Goal: Task Accomplishment & Management: Use online tool/utility

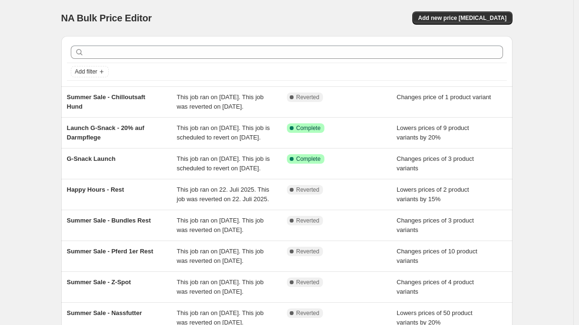
click at [474, 26] on div "NA Bulk Price Editor. This page is ready NA Bulk Price Editor Add new price [ME…" at bounding box center [286, 18] width 451 height 36
click at [479, 20] on span "Add new price [MEDICAL_DATA]" at bounding box center [462, 18] width 88 height 8
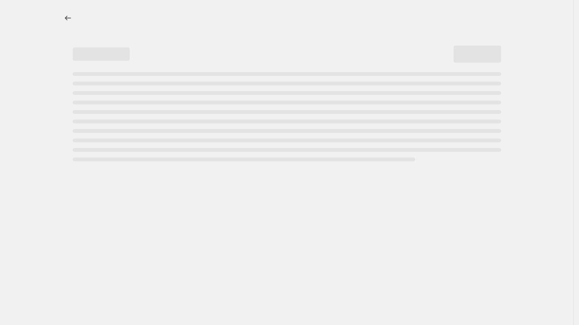
select select "percentage"
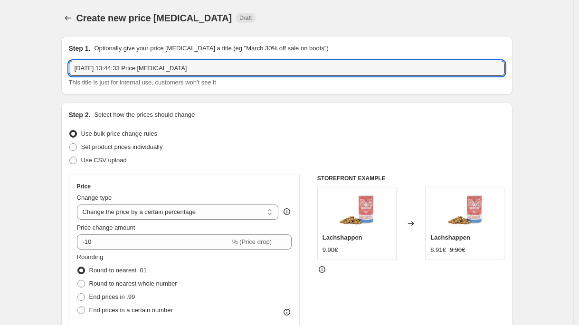
drag, startPoint x: 217, startPoint y: 70, endPoint x: -66, endPoint y: 45, distance: 284.3
click at [0, 45] on html "Home Settings Plans Skip to content Create new price [MEDICAL_DATA]. This page …" at bounding box center [289, 162] width 579 height 325
type input "Z-Sale 2025"
click at [155, 145] on span "Set product prices individually" at bounding box center [122, 146] width 82 height 7
click at [70, 144] on input "Set product prices individually" at bounding box center [69, 143] width 0 height 0
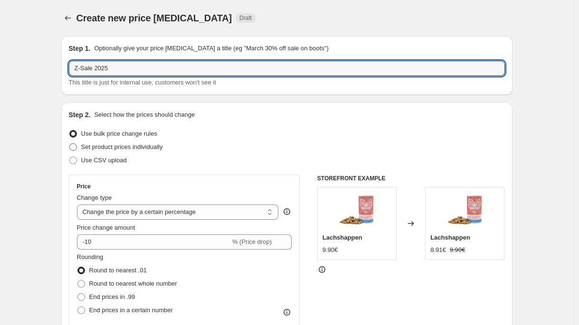
radio input "true"
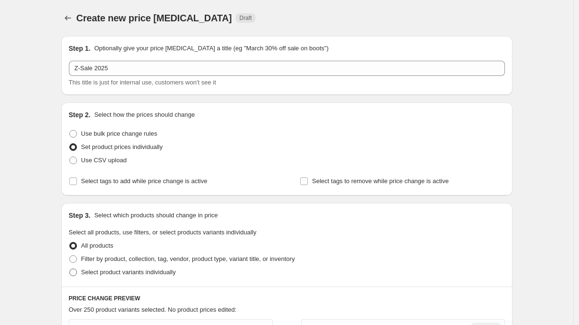
click at [139, 272] on span "Select product variants individually" at bounding box center [128, 272] width 95 height 7
click at [70, 269] on input "Select product variants individually" at bounding box center [69, 269] width 0 height 0
radio input "true"
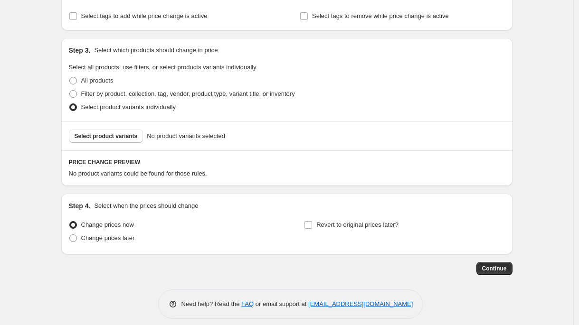
scroll to position [173, 0]
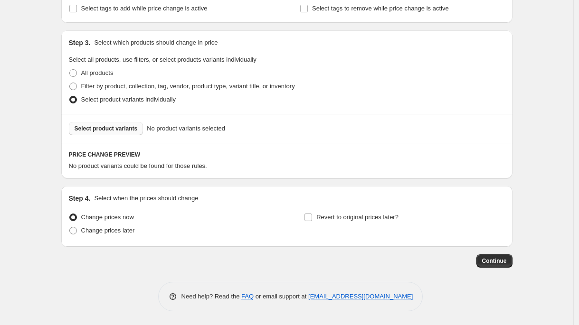
click at [130, 133] on button "Select product variants" at bounding box center [106, 128] width 75 height 13
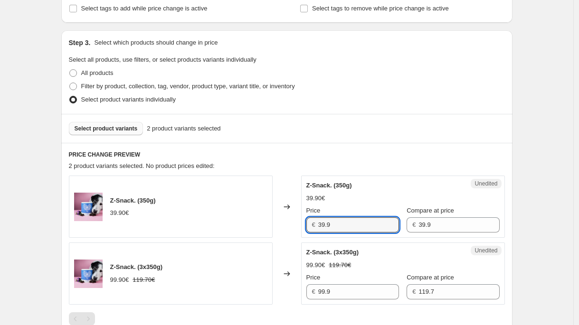
drag, startPoint x: 356, startPoint y: 224, endPoint x: 266, endPoint y: 219, distance: 90.0
click at [266, 219] on div "Z-Snack. (350g) 39.90€ Changed to Unedited Z-Snack. (350g) 39.90€ Price € 39.9 …" at bounding box center [287, 207] width 436 height 62
type input "33.92"
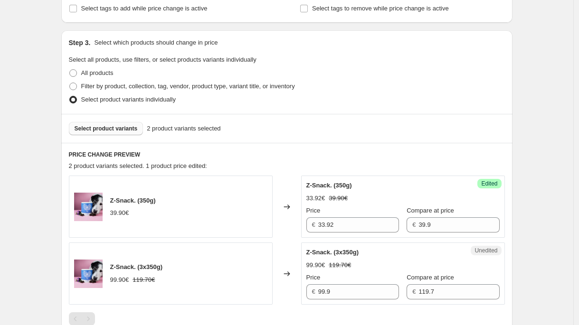
click at [226, 200] on div "Z-Snack. (350g) 39.90€" at bounding box center [171, 207] width 204 height 62
drag, startPoint x: 360, startPoint y: 287, endPoint x: 285, endPoint y: 282, distance: 74.8
click at [285, 282] on div "Z-Snack. (3x350g) 99.90€ 119.70€ Changed to Unedited Z-Snack. (3x350g) 99.90€ 1…" at bounding box center [287, 274] width 436 height 62
drag, startPoint x: 329, startPoint y: 292, endPoint x: 268, endPoint y: 270, distance: 64.6
click at [267, 285] on div "Z-Snack. (3x350g) 99.90€ 119.70€ Changed to Unedited Z-Snack. (3x350g) 99.90€ 1…" at bounding box center [287, 274] width 436 height 62
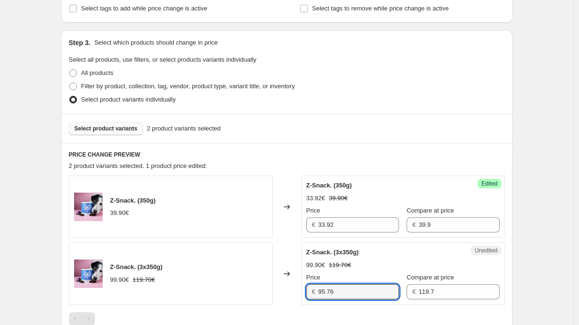
type input "95.76"
click at [293, 294] on div "Changed to" at bounding box center [287, 274] width 29 height 62
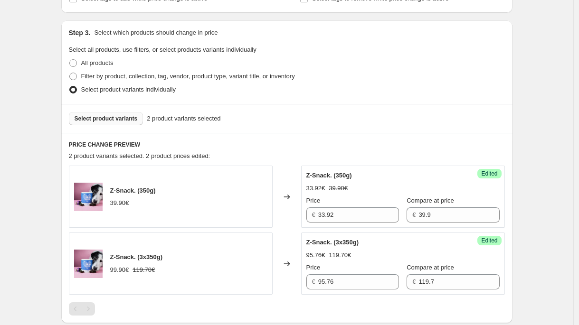
scroll to position [255, 0]
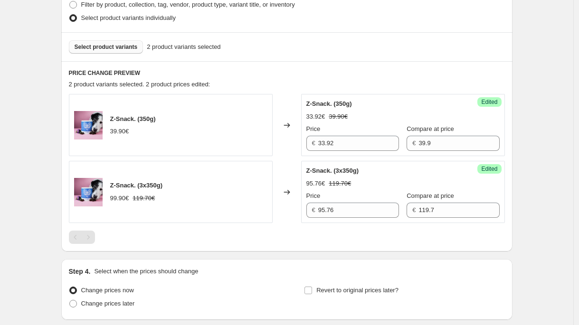
click at [121, 46] on span "Select product variants" at bounding box center [106, 47] width 63 height 8
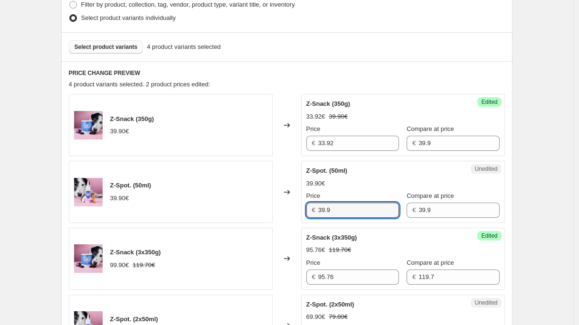
click at [286, 208] on div "Z-Spot. (50ml) 39.90€ Changed to Unedited Z-Spot. (50ml) 39.90€ Price € 39.9 Co…" at bounding box center [287, 192] width 436 height 62
type input "29.93"
click at [259, 197] on div "Z-Spot. (50ml) 39.90€" at bounding box center [171, 192] width 204 height 62
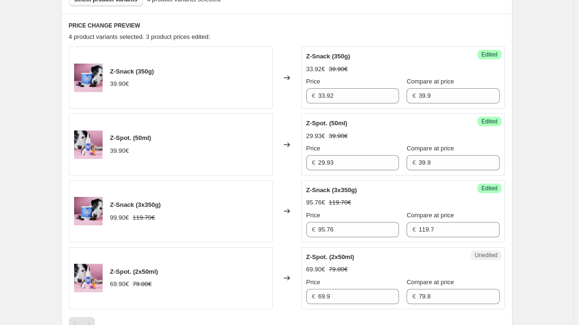
scroll to position [313, 0]
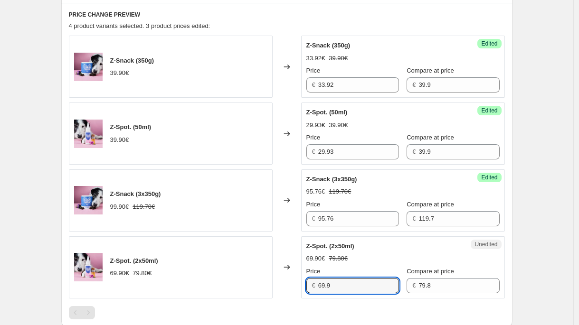
drag, startPoint x: 337, startPoint y: 287, endPoint x: 296, endPoint y: 286, distance: 40.9
click at [296, 286] on div "Z-Spot. (2x50ml) 69.90€ 79.80€ Changed to Unedited Z-Spot. (2x50ml) 69.90€ 79.8…" at bounding box center [287, 268] width 436 height 62
type input "59.85"
click at [253, 262] on div "Z-Spot. (2x50ml) 69.90€ 79.80€" at bounding box center [171, 268] width 204 height 62
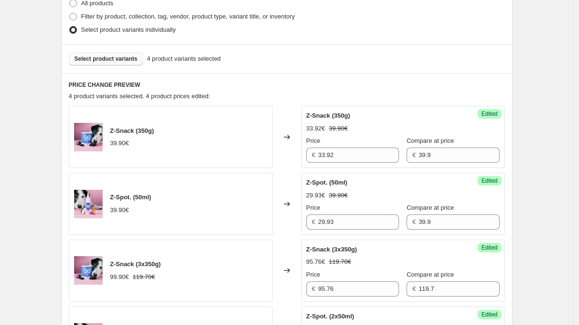
scroll to position [191, 0]
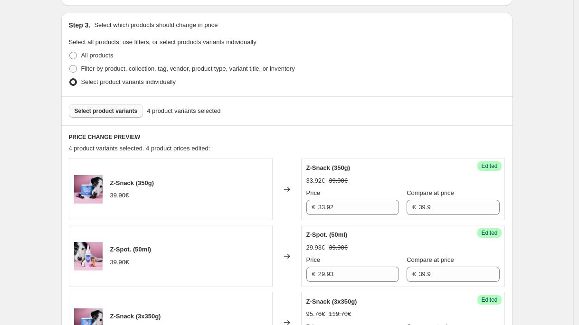
click at [120, 114] on span "Select product variants" at bounding box center [106, 111] width 63 height 8
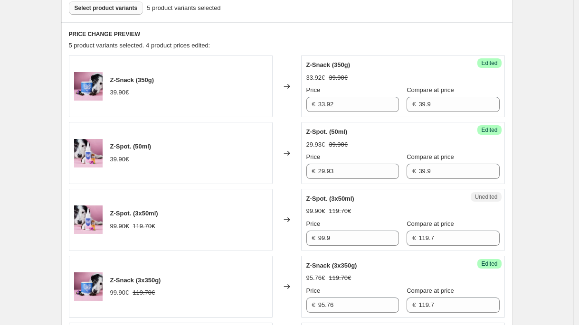
scroll to position [294, 0]
drag, startPoint x: 341, startPoint y: 238, endPoint x: 305, endPoint y: 239, distance: 36.6
click at [305, 239] on div "Unedited Z-Spot. (3x50ml) 99.90€ 119.70€ Price € 99.9 Compare at price € 119.7" at bounding box center [403, 220] width 204 height 62
type input "89.78"
click at [250, 210] on div "Z-Spot. (3x50ml) 99.90€ 119.70€" at bounding box center [171, 220] width 204 height 62
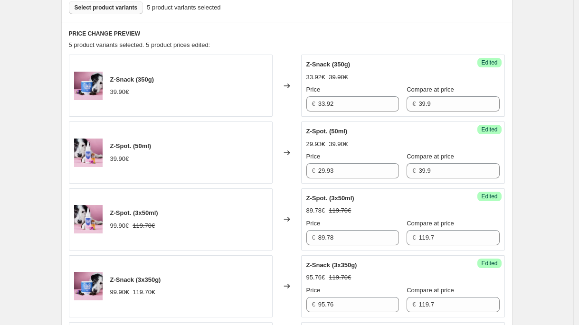
click at [109, 5] on span "Select product variants" at bounding box center [106, 8] width 63 height 8
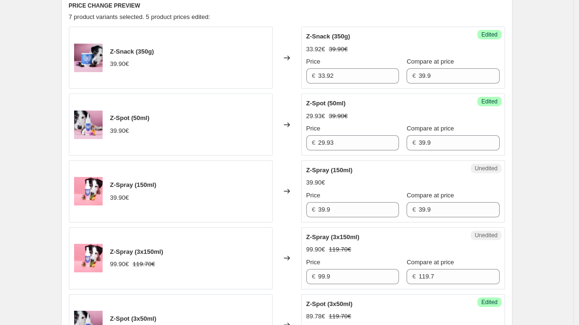
scroll to position [322, 0]
drag, startPoint x: 302, startPoint y: 209, endPoint x: 288, endPoint y: 208, distance: 14.3
click at [288, 208] on div "Z-Spray (150ml) 39.90€ Changed to Unedited Z-Spray (150ml) 39.90€ Price € 39.9 …" at bounding box center [287, 192] width 436 height 62
paste input "1,92 €"
type input "31.92"
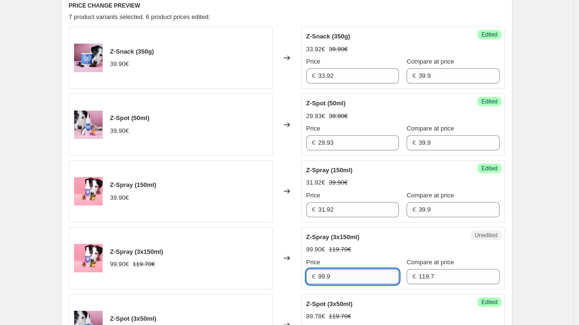
click at [338, 275] on input "99.9" at bounding box center [358, 276] width 81 height 15
drag, startPoint x: 345, startPoint y: 276, endPoint x: 286, endPoint y: 276, distance: 59.4
click at [286, 276] on div "Z-Spray (3x150ml) 99.90€ 119.70€ Changed to Unedited Z-Spray (3x150ml) 99.90€ 1…" at bounding box center [287, 259] width 436 height 62
paste input "5,76 €"
type input "95.76"
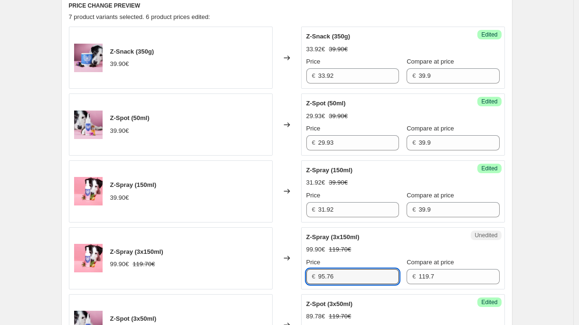
click at [537, 75] on div "Create new price [MEDICAL_DATA]. This page is ready Create new price [MEDICAL_D…" at bounding box center [286, 172] width 573 height 988
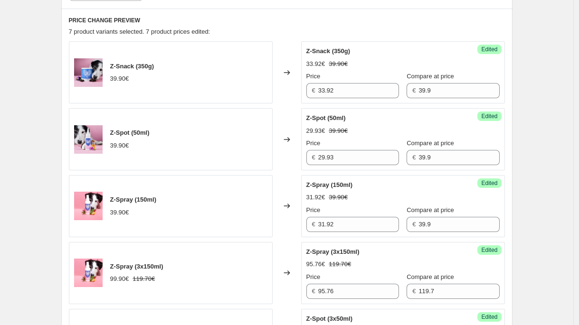
scroll to position [250, 0]
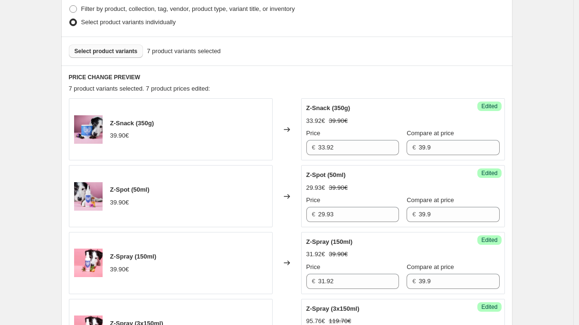
click at [109, 55] on button "Select product variants" at bounding box center [106, 51] width 75 height 13
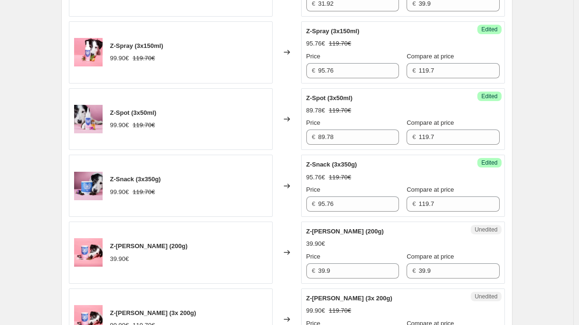
scroll to position [567, 0]
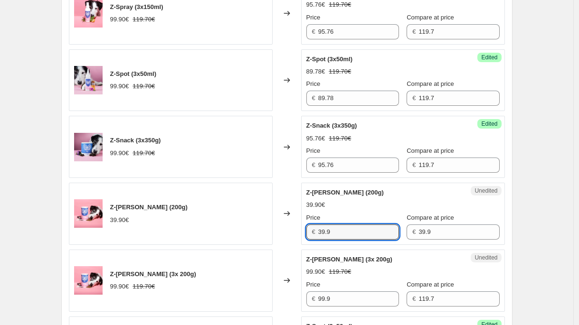
drag, startPoint x: 336, startPoint y: 235, endPoint x: 286, endPoint y: 229, distance: 50.2
click at [286, 229] on div "Z-[PERSON_NAME] (200g) 39.90€ Changed to Unedited Z-[PERSON_NAME] (200g) 39.90€…" at bounding box center [287, 214] width 436 height 62
paste input "1,92 €"
click at [331, 232] on input "31,92" at bounding box center [358, 232] width 81 height 15
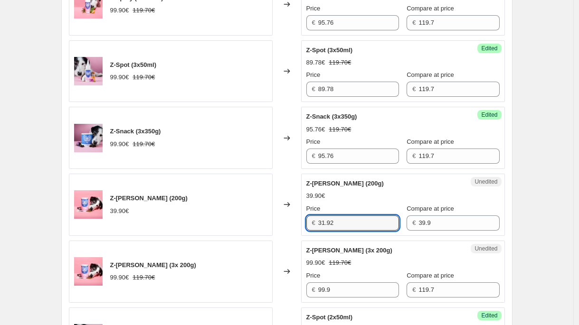
scroll to position [577, 0]
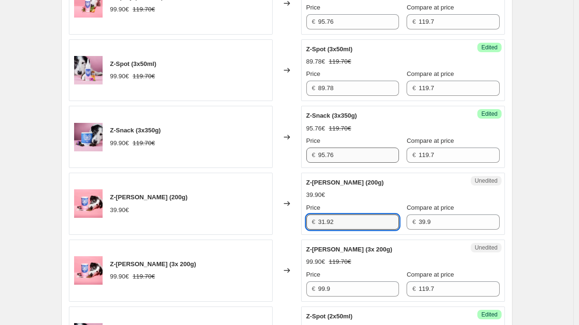
type input "31.92"
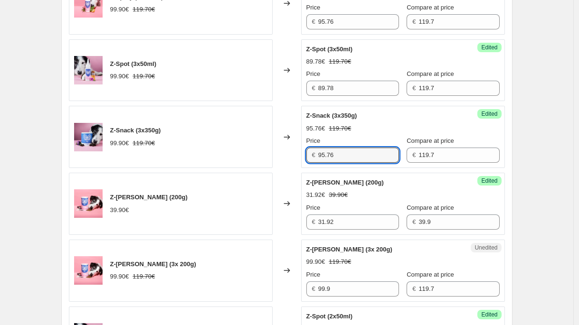
drag, startPoint x: 340, startPoint y: 160, endPoint x: 304, endPoint y: 154, distance: 36.6
click at [304, 154] on div "Success Edited Z-Snack (3x350g) 95.76€ 119.70€ Price € 95.76 Compare at price €…" at bounding box center [403, 137] width 204 height 62
click at [285, 287] on div "Z-[PERSON_NAME] (3x 200g) 99.90€ 119.70€ Changed to Unedited Z-[PERSON_NAME] (3…" at bounding box center [287, 271] width 436 height 62
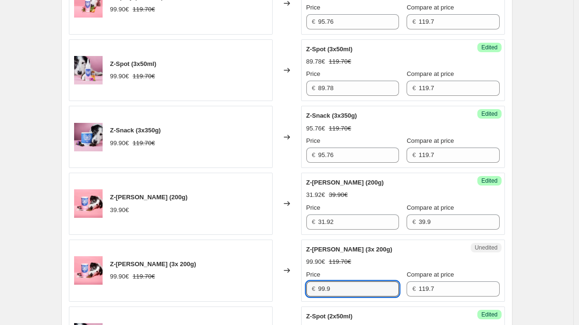
paste input "5.76"
type input "95.76"
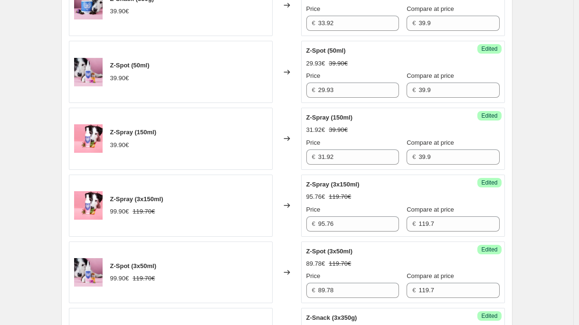
scroll to position [278, 0]
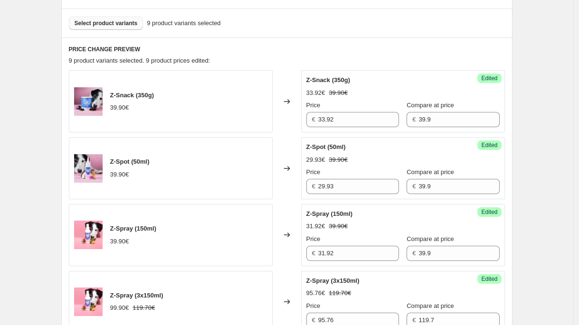
click at [129, 26] on span "Select product variants" at bounding box center [106, 23] width 63 height 8
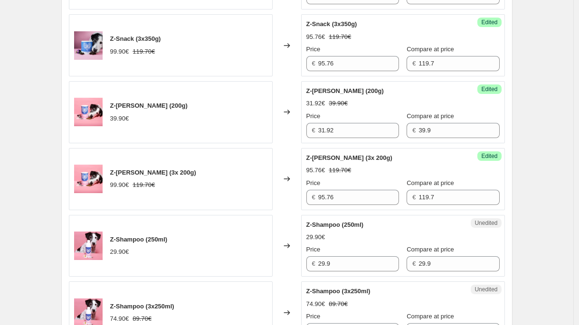
scroll to position [710, 0]
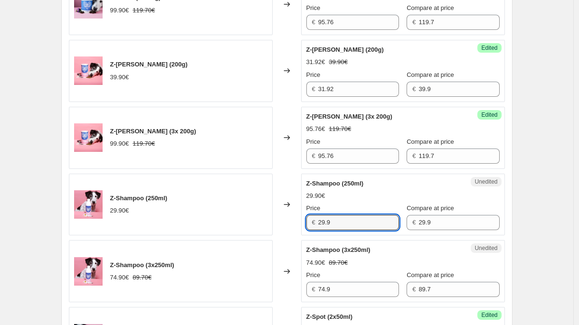
drag, startPoint x: 332, startPoint y: 219, endPoint x: 276, endPoint y: 219, distance: 56.1
click at [276, 219] on div "Z-Shampoo (250ml) 29.90€ Changed to Unedited Z-Shampoo (250ml) 29.90€ Price € 2…" at bounding box center [287, 205] width 436 height 62
paste input "3,92 €"
type input "23.92"
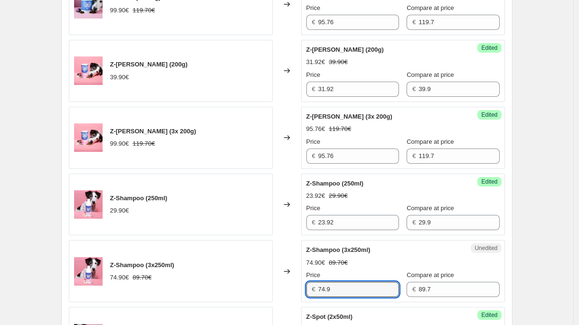
drag, startPoint x: 341, startPoint y: 293, endPoint x: 308, endPoint y: 290, distance: 32.9
click at [308, 290] on div "Unedited Z-Shampoo (3x250ml) 74.90€ 89.70€ Price € 74.9 Compare at price € 89.7" at bounding box center [403, 271] width 204 height 62
paste input "1,76 €"
type input "71.76"
click at [263, 277] on div "Z-Shampoo (3x250ml) 74.90€ 89.70€" at bounding box center [171, 271] width 204 height 62
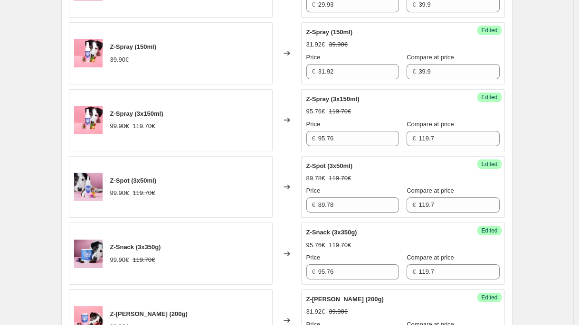
scroll to position [279, 0]
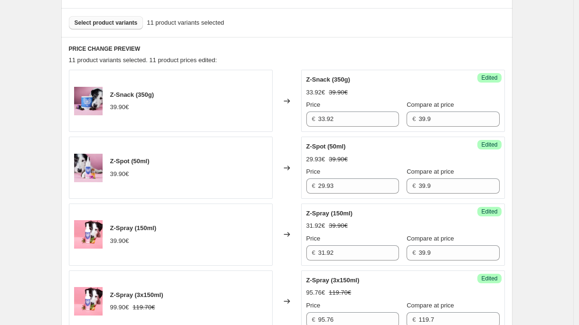
click at [117, 27] on button "Select product variants" at bounding box center [106, 22] width 75 height 13
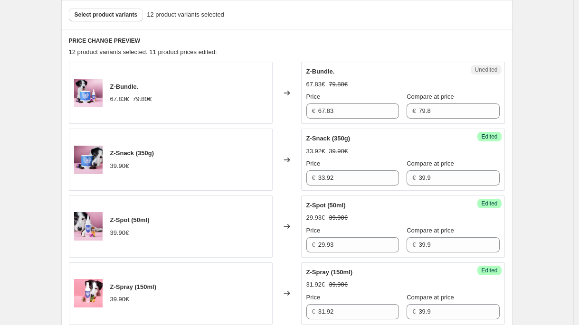
scroll to position [287, 0]
drag, startPoint x: 304, startPoint y: 110, endPoint x: 245, endPoint y: 109, distance: 58.9
click at [245, 109] on div "Z-Bundle. 67.83€ 79.80€ Changed to Unedited Z-Bundle. 67.83€ 79.80€ Price € 67.…" at bounding box center [287, 92] width 436 height 62
paste input "1,05 €"
type input "61.05"
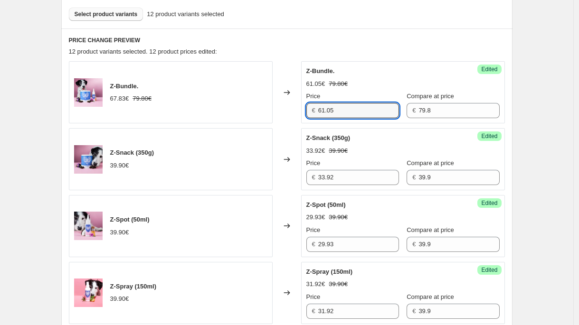
click at [131, 10] on span "Select product variants" at bounding box center [106, 14] width 63 height 8
drag, startPoint x: 344, startPoint y: 114, endPoint x: 254, endPoint y: 105, distance: 90.3
click at [254, 105] on div "Z-Bundle 67.83€ 79.80€ Changed to Success Edited Z-Bundle 61.05€ 79.80€ Price €…" at bounding box center [287, 92] width 436 height 62
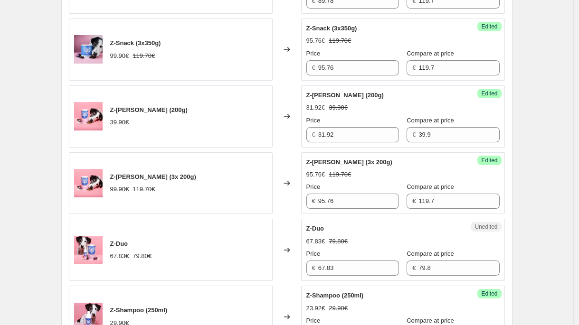
scroll to position [819, 0]
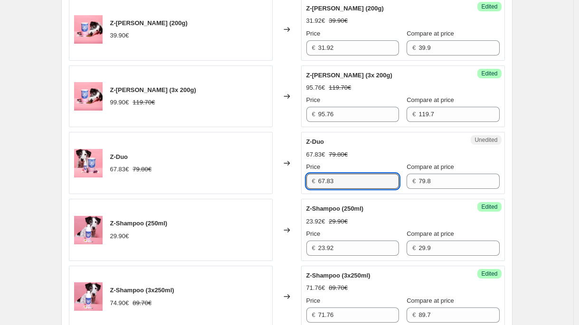
paste input "1.05"
drag, startPoint x: 305, startPoint y: 178, endPoint x: 282, endPoint y: 177, distance: 22.3
click at [285, 177] on div "Z-Duo 67.83€ 79.80€ Changed to Unedited Z-Duo 67.83€ 79.80€ Price € 67.83 Compa…" at bounding box center [287, 163] width 436 height 62
type input "61.05"
click at [255, 174] on div "Z-Duo 67.83€ 79.80€" at bounding box center [171, 163] width 204 height 62
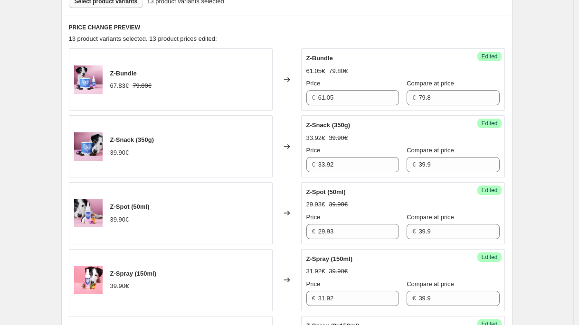
scroll to position [294, 0]
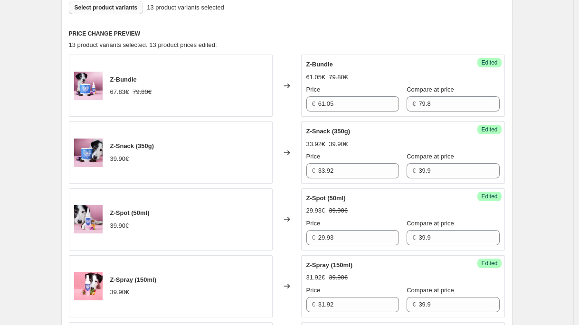
click at [105, 9] on span "Select product variants" at bounding box center [106, 8] width 63 height 8
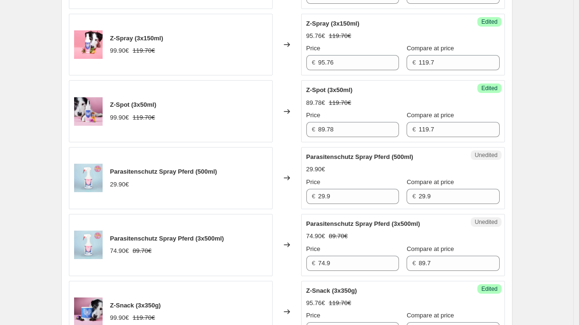
scroll to position [635, 0]
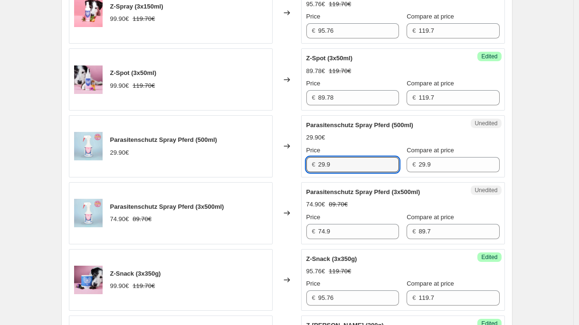
drag, startPoint x: 349, startPoint y: 165, endPoint x: 277, endPoint y: 163, distance: 72.2
click at [278, 163] on div "Parasitenschutz Spray Pferd (500ml) 29.90€ Changed to Unedited Parasitenschutz …" at bounding box center [287, 146] width 436 height 62
paste input "3,92 €"
type input "23.92"
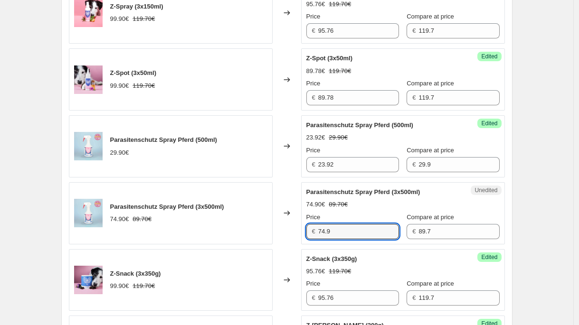
drag, startPoint x: 341, startPoint y: 231, endPoint x: 257, endPoint y: 230, distance: 83.6
click at [257, 230] on div "Parasitenschutz Spray Pferd (3x500ml) 74.90€ 89.70€ Changed to Unedited Parasit…" at bounding box center [287, 213] width 436 height 62
paste input "1,76 €"
type input "71.76"
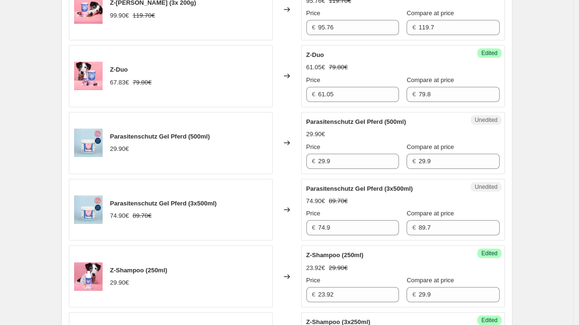
scroll to position [1043, 0]
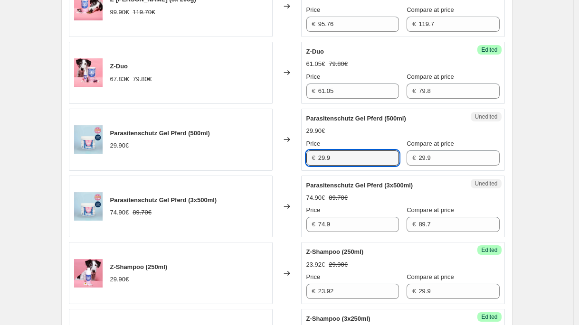
drag, startPoint x: 327, startPoint y: 158, endPoint x: 252, endPoint y: 151, distance: 75.9
click at [255, 153] on div "Parasitenschutz Gel Pferd (500ml) 29.90€ Changed to Unedited Parasitenschutz Ge…" at bounding box center [287, 140] width 436 height 62
paste input "5,42 €"
type input "25.42"
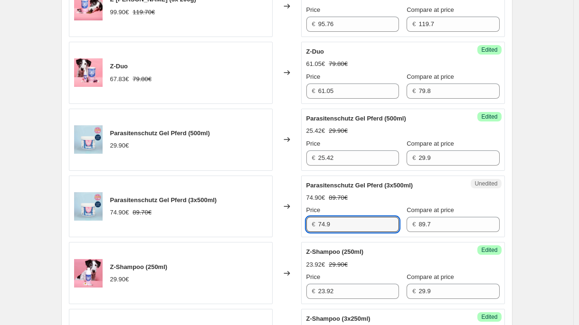
drag, startPoint x: 333, startPoint y: 223, endPoint x: 283, endPoint y: 220, distance: 49.5
click at [283, 220] on div "Parasitenschutz Gel Pferd (3x500ml) 74.90€ 89.70€ Changed to Unedited Parasiten…" at bounding box center [287, 207] width 436 height 62
paste input "1,76 €"
type input "71.76"
click at [240, 228] on div "Parasitenschutz Gel Pferd (3x500ml) 74.90€ 89.70€" at bounding box center [171, 207] width 204 height 62
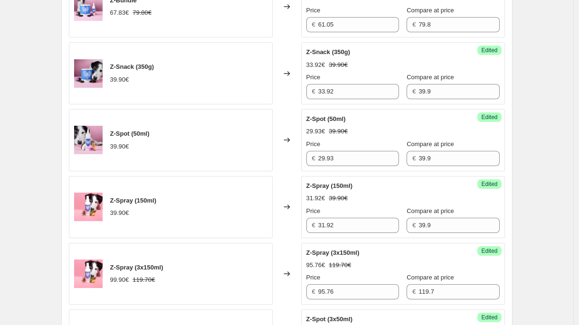
scroll to position [247, 0]
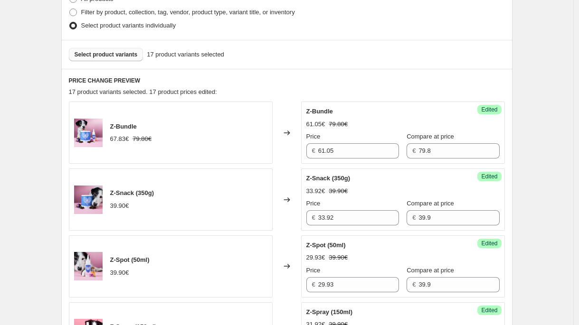
click at [123, 57] on span "Select product variants" at bounding box center [106, 55] width 63 height 8
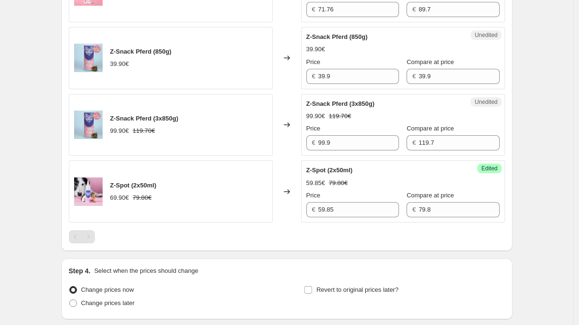
scroll to position [1392, 0]
drag, startPoint x: 334, startPoint y: 74, endPoint x: 276, endPoint y: 74, distance: 58.4
click at [276, 74] on div "Z-Snack Pferd (850g) 39.90€ Changed to Unedited Z-Snack Pferd (850g) 39.90€ Pri…" at bounding box center [287, 58] width 436 height 62
paste input "1,92 €"
type input "31.92"
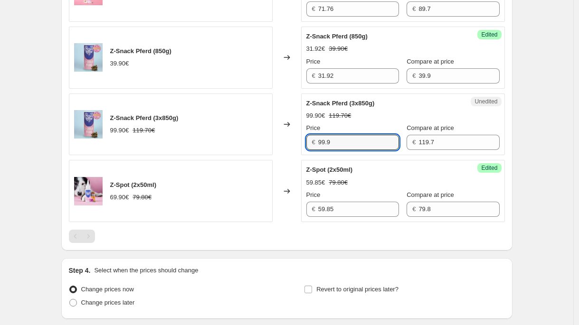
drag, startPoint x: 333, startPoint y: 143, endPoint x: 254, endPoint y: 136, distance: 80.1
click at [254, 140] on div "Z-Snack Pferd (3x850g) 99.90€ 119.70€ Changed to Unedited Z-Snack Pferd (3x850g…" at bounding box center [287, 125] width 436 height 62
paste input "3,36 €"
type input "93.36"
click at [191, 110] on div "Z-Snack Pferd (3x850g) 99.90€ 119.70€" at bounding box center [171, 125] width 204 height 62
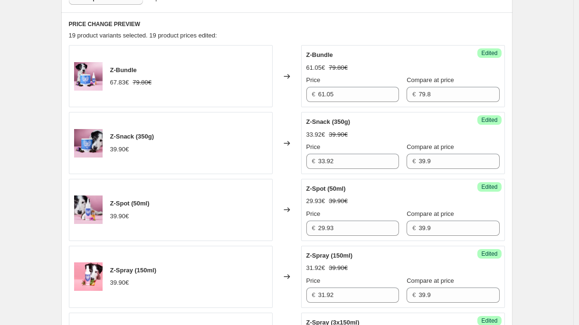
scroll to position [295, 0]
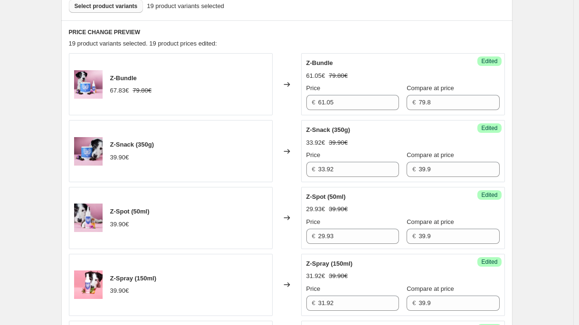
click at [119, 8] on span "Select product variants" at bounding box center [106, 6] width 63 height 8
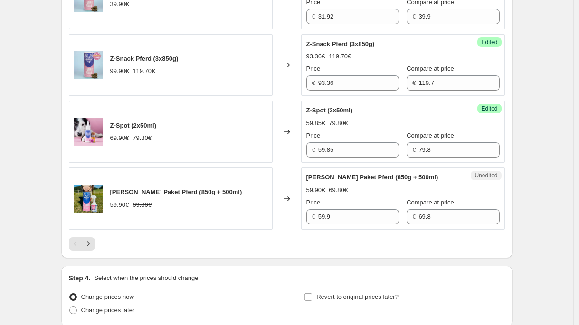
scroll to position [1457, 0]
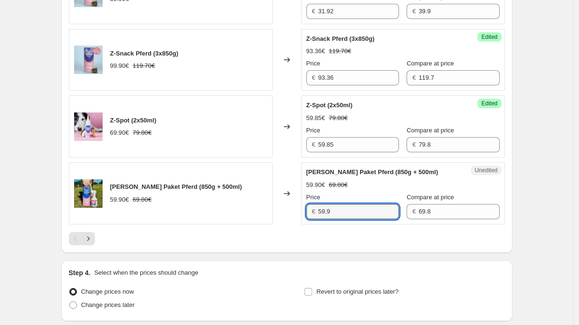
drag, startPoint x: 318, startPoint y: 216, endPoint x: 249, endPoint y: 213, distance: 68.5
click at [250, 214] on div "[PERSON_NAME] Paket Pferd (850g + 500ml) 59.90€ 69.80€ Changed to Unedited [PER…" at bounding box center [287, 193] width 436 height 62
paste input "3,04 €"
type input "53.04"
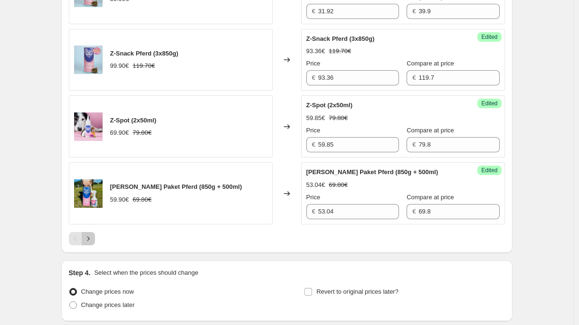
click at [92, 243] on icon "Next" at bounding box center [89, 239] width 10 height 10
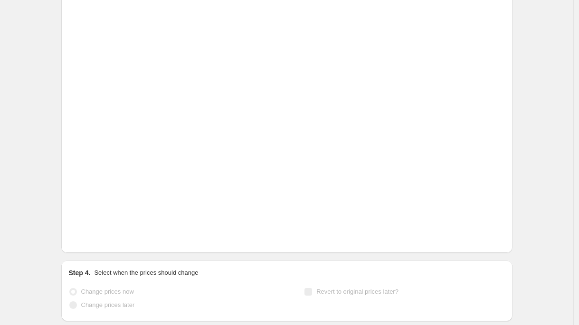
scroll to position [261, 0]
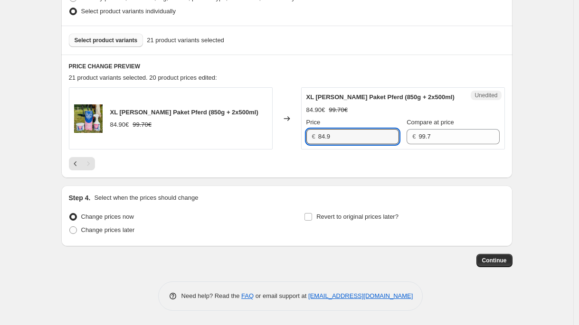
drag, startPoint x: 339, startPoint y: 134, endPoint x: 259, endPoint y: 133, distance: 79.8
click at [259, 133] on div "XL [PERSON_NAME] Paket Pferd (850g + 2x500ml) 84.90€ 99.70€ Changed to Unedited…" at bounding box center [287, 118] width 436 height 62
paste input "75,77 €"
type input "75.77"
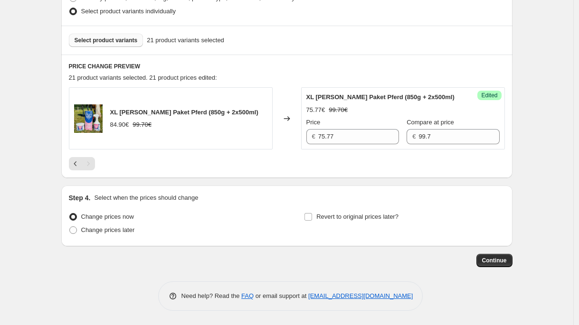
click at [199, 152] on div "XL [PERSON_NAME] Paket Pferd (850g + 2x500ml) 84.90€ 99.70€ Changed to Success …" at bounding box center [287, 128] width 436 height 83
click at [136, 48] on div "Select product variants 21 product variants selected" at bounding box center [286, 40] width 451 height 29
click at [136, 40] on span "Select product variants" at bounding box center [106, 41] width 63 height 8
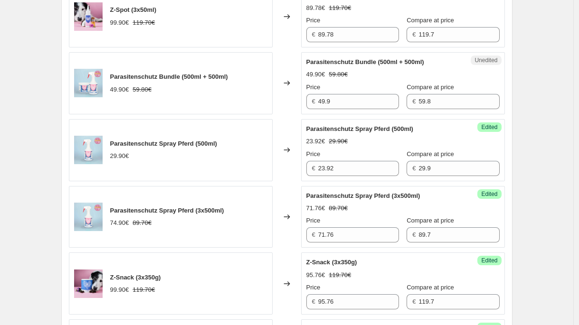
scroll to position [628, 0]
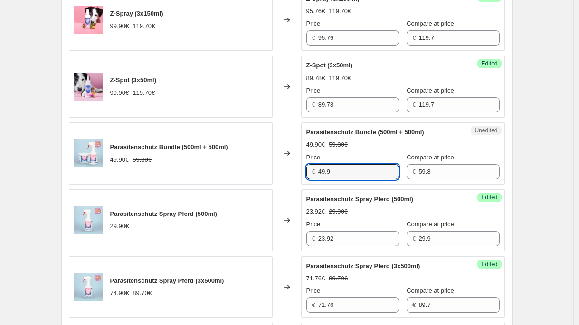
drag, startPoint x: 338, startPoint y: 178, endPoint x: 275, endPoint y: 160, distance: 66.3
click at [275, 160] on div "Parasitenschutz Bundle (500ml + 500ml) 49.90€ 59.80€ Changed to Unedited Parasi…" at bounding box center [287, 154] width 436 height 62
paste input "4,91 €"
type input "44.91"
click at [228, 163] on div "49.90€ 59.80€" at bounding box center [169, 160] width 118 height 10
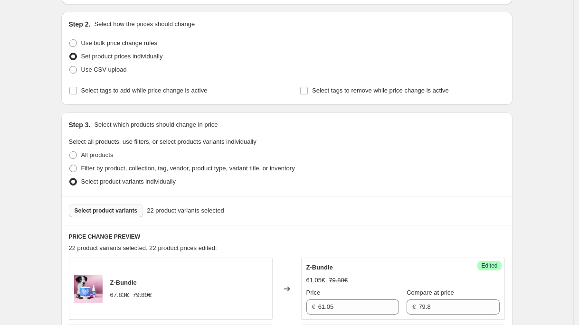
scroll to position [196, 0]
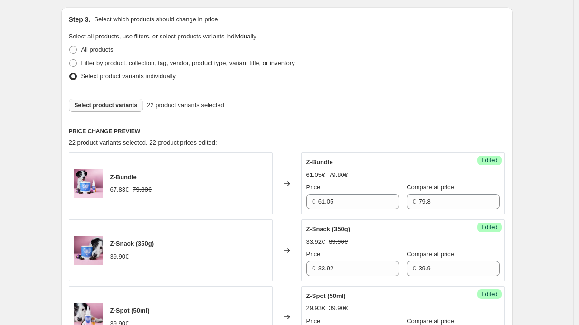
click at [132, 112] on div "Select product variants 22 product variants selected" at bounding box center [286, 105] width 451 height 29
click at [132, 109] on button "Select product variants" at bounding box center [106, 105] width 75 height 13
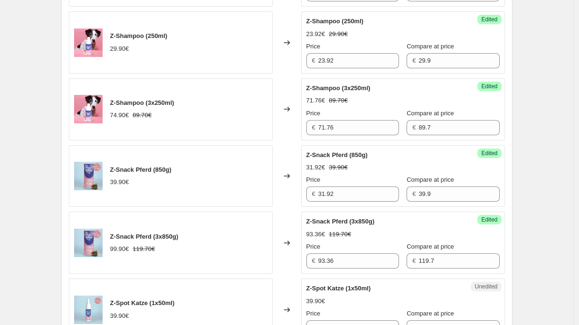
scroll to position [1443, 0]
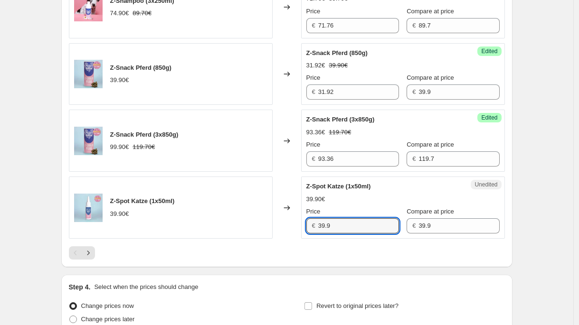
drag, startPoint x: 339, startPoint y: 227, endPoint x: 264, endPoint y: 226, distance: 75.1
click at [264, 226] on div "Z-Spot Katze (1x50ml) 39.90€ Changed to Unedited Z-Spot Katze (1x50ml) 39.90€ P…" at bounding box center [287, 208] width 436 height 62
paste input "29,93 €"
type input "29.93"
click at [87, 253] on icon "Next" at bounding box center [89, 253] width 10 height 10
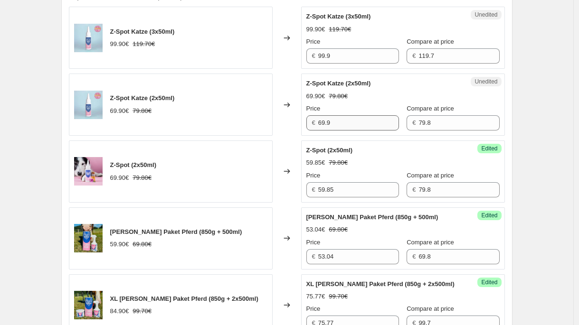
scroll to position [337, 0]
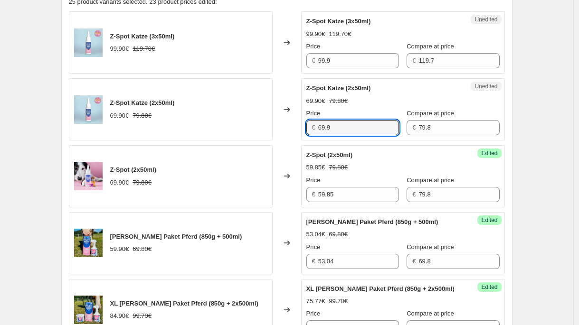
drag, startPoint x: 346, startPoint y: 127, endPoint x: 245, endPoint y: 126, distance: 101.7
click at [245, 126] on div "Z-Spot Katze (2x50ml) 69.90€ 79.80€ Changed to Unedited Z-Spot Katze (2x50ml) 6…" at bounding box center [287, 109] width 436 height 62
paste input "59,85 €"
type input "59.85"
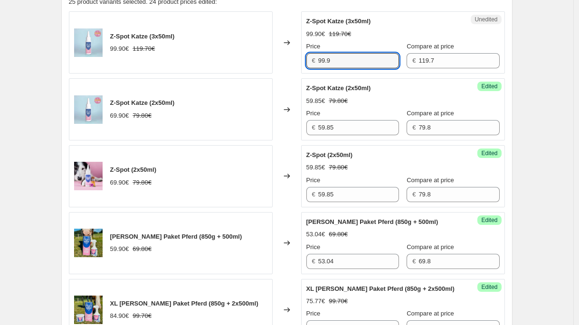
drag, startPoint x: 331, startPoint y: 62, endPoint x: 304, endPoint y: 62, distance: 27.1
click at [304, 62] on div "Unedited Z-Spot Katze (3x50ml) 99.90€ 119.70€ Price € 99.9 Compare at price € 1…" at bounding box center [403, 42] width 204 height 62
drag, startPoint x: 355, startPoint y: 62, endPoint x: 249, endPoint y: 61, distance: 105.9
click at [249, 61] on div "Z-Spot Katze (3x50ml) 99.90€ 119.70€ Changed to Unedited Z-Spot Katze (3x50ml) …" at bounding box center [287, 42] width 436 height 62
paste input "89,78 €"
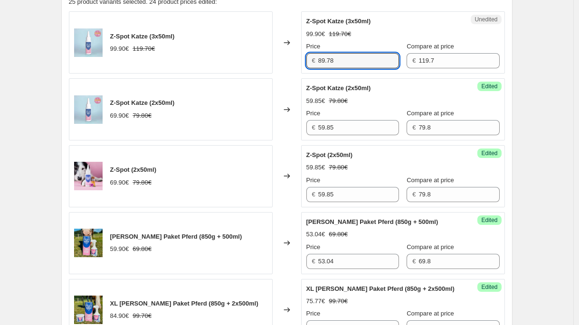
type input "89.78"
click at [207, 49] on div "Z-Spot Katze (3x50ml) 99.90€ 119.70€" at bounding box center [171, 42] width 204 height 62
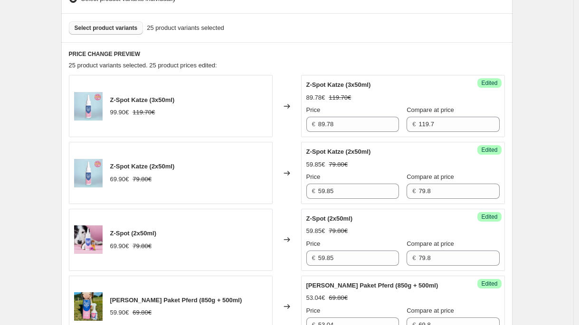
scroll to position [154, 0]
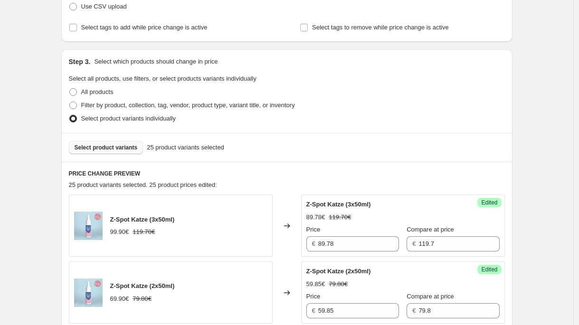
click at [123, 143] on button "Select product variants" at bounding box center [106, 147] width 75 height 13
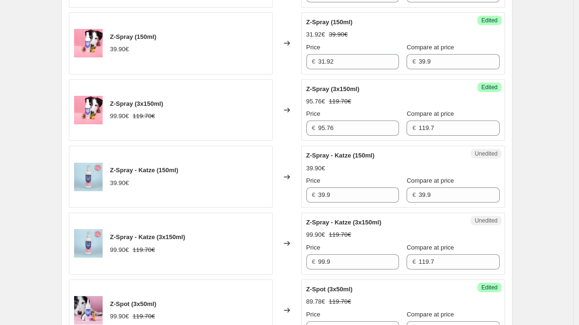
scroll to position [538, 0]
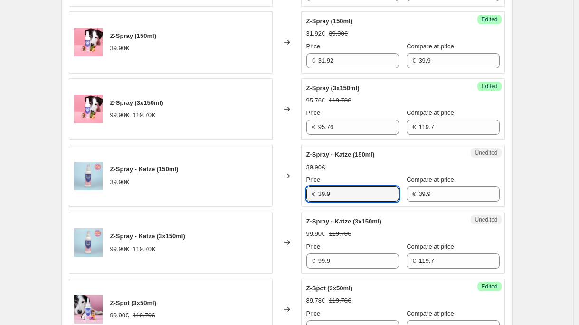
drag, startPoint x: 306, startPoint y: 193, endPoint x: 266, endPoint y: 189, distance: 40.1
click at [266, 189] on div "Z-Spray - Katze (150ml) 39.90€ Changed to Unedited Z-Spray - Katze (150ml) 39.9…" at bounding box center [287, 176] width 436 height 62
paste input "1,92 €"
type input "31.92"
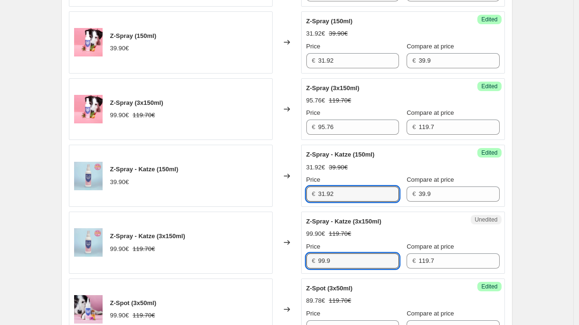
drag, startPoint x: 364, startPoint y: 265, endPoint x: 274, endPoint y: 262, distance: 89.8
click at [275, 262] on div "Z-Spray - Katze (3x150ml) 99.90€ 119.70€ Changed to Unedited Z-Spray - Katze (3…" at bounding box center [287, 243] width 436 height 62
paste input "5,76 €"
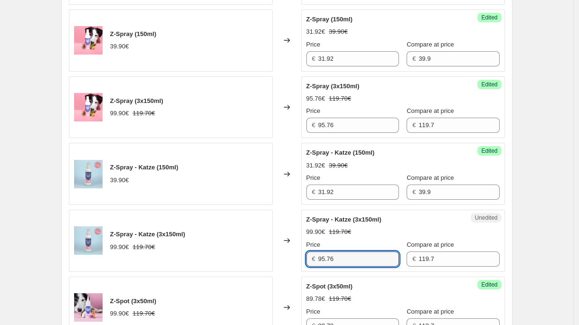
type input "95.76"
click at [254, 92] on div "Z-Spray (3x150ml) 99.90€ 119.70€" at bounding box center [171, 107] width 204 height 62
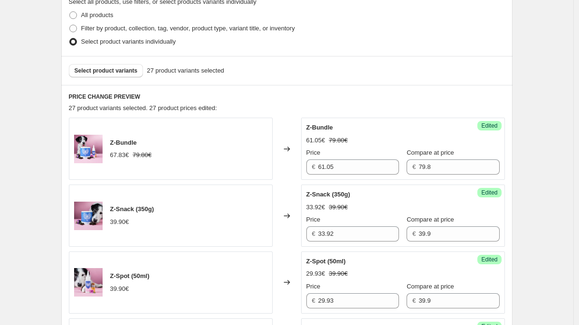
scroll to position [162, 0]
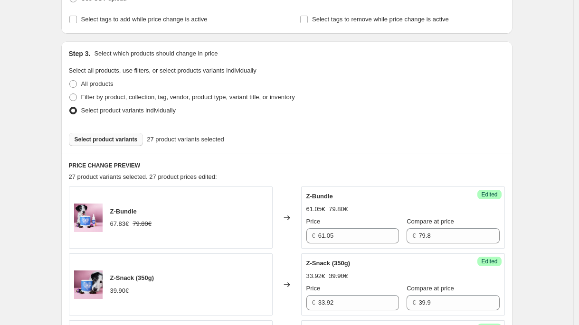
click at [120, 137] on span "Select product variants" at bounding box center [106, 140] width 63 height 8
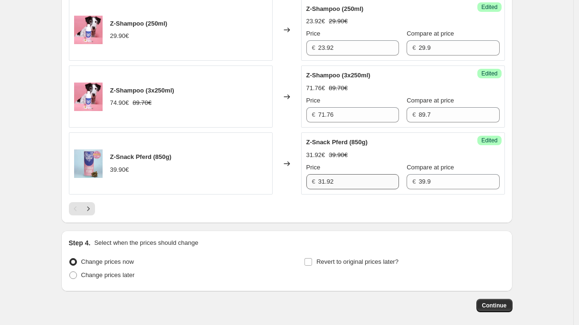
scroll to position [1532, 0]
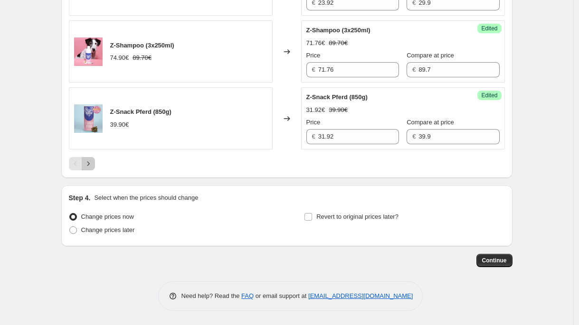
click at [91, 162] on icon "Next" at bounding box center [89, 164] width 10 height 10
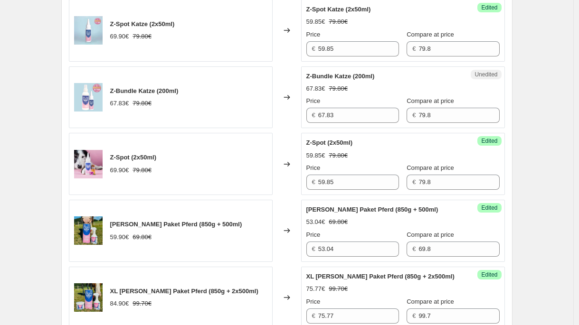
scroll to position [543, 0]
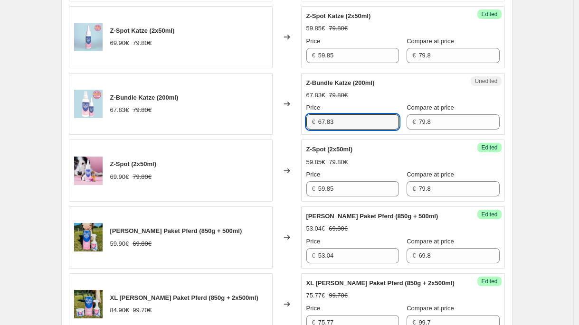
drag, startPoint x: 354, startPoint y: 124, endPoint x: 262, endPoint y: 119, distance: 91.8
click at [262, 119] on div "Z-Bundle Katze (200ml) 67.83€ 79.80€ Changed to Unedited Z-Bundle Katze (200ml)…" at bounding box center [287, 104] width 436 height 62
paste input "1,05 €"
type input "61.05"
click at [242, 107] on div "Z-Bundle Katze (200ml) 67.83€ 79.80€" at bounding box center [171, 104] width 204 height 62
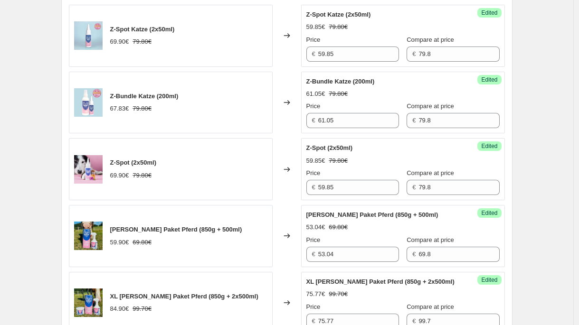
scroll to position [730, 0]
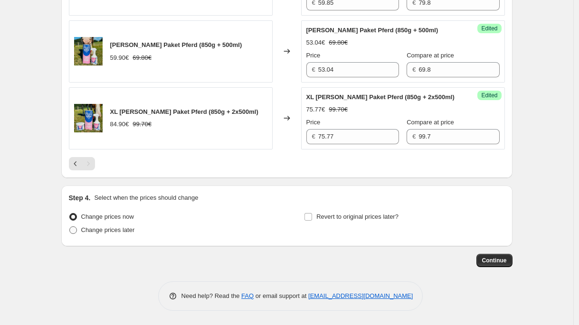
click at [124, 231] on span "Change prices later" at bounding box center [108, 230] width 54 height 7
click at [70, 227] on input "Change prices later" at bounding box center [69, 227] width 0 height 0
radio input "true"
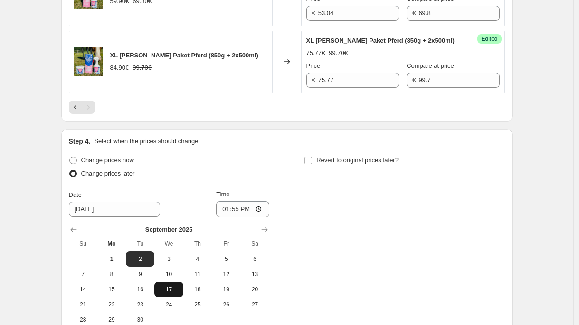
scroll to position [839, 0]
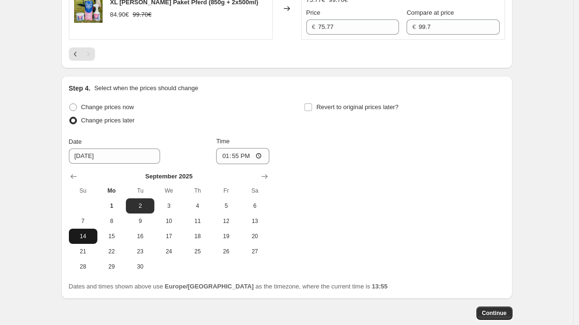
click at [92, 238] on span "14" at bounding box center [83, 237] width 21 height 8
type input "[DATE]"
click at [236, 159] on input "13:55" at bounding box center [242, 156] width 53 height 16
type input "00:05"
click at [362, 100] on div "Step 4. Select when the prices should change Change prices now Change prices la…" at bounding box center [287, 188] width 436 height 208
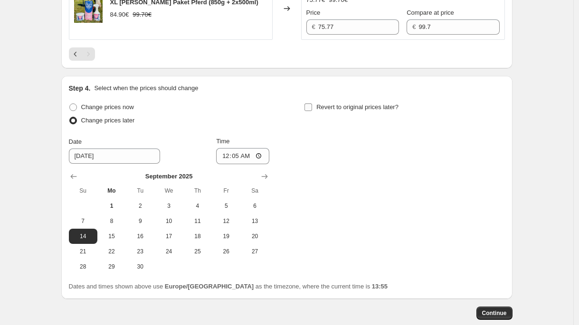
click at [365, 105] on span "Revert to original prices later?" at bounding box center [357, 107] width 82 height 7
click at [312, 105] on input "Revert to original prices later?" at bounding box center [309, 108] width 8 height 8
checkbox input "true"
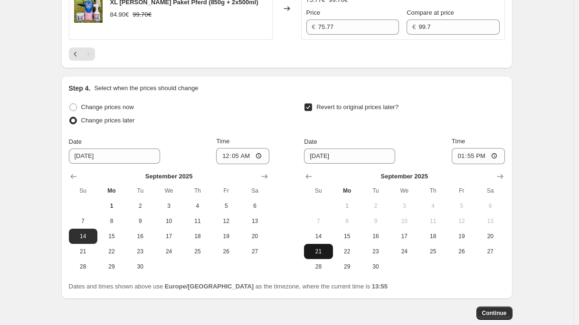
click at [321, 252] on span "21" at bounding box center [318, 252] width 21 height 8
type input "[DATE]"
click at [470, 159] on input "13:55" at bounding box center [478, 156] width 53 height 16
type input "23:59"
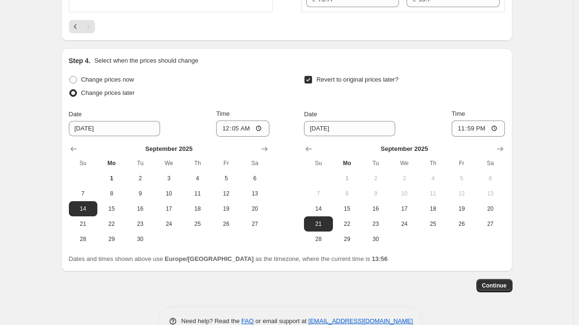
scroll to position [892, 0]
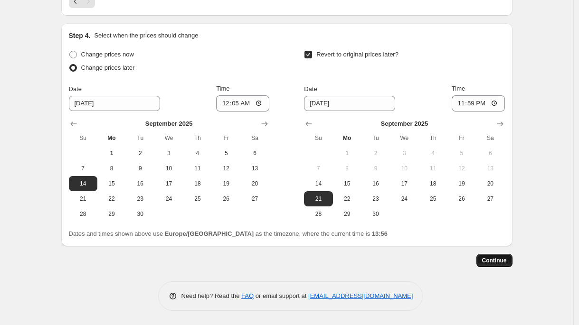
click at [503, 257] on span "Continue" at bounding box center [494, 261] width 25 height 8
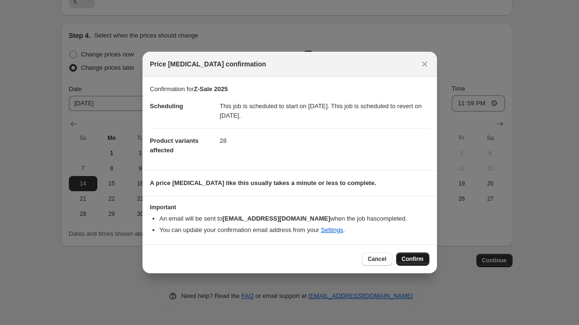
click at [425, 259] on button "Confirm" at bounding box center [412, 259] width 33 height 13
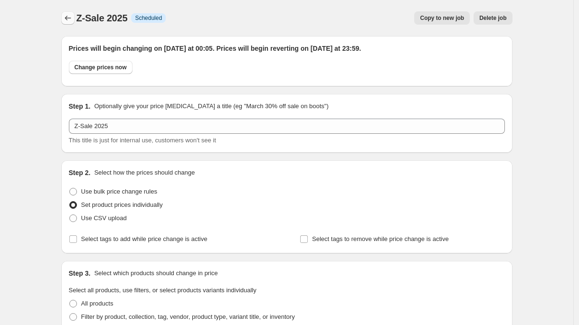
click at [73, 22] on icon "Price change jobs" at bounding box center [68, 18] width 10 height 10
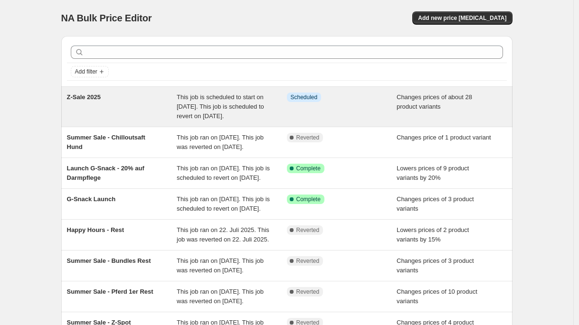
click at [169, 107] on div "Z-Sale 2025" at bounding box center [122, 107] width 110 height 29
